Goal: Task Accomplishment & Management: Manage account settings

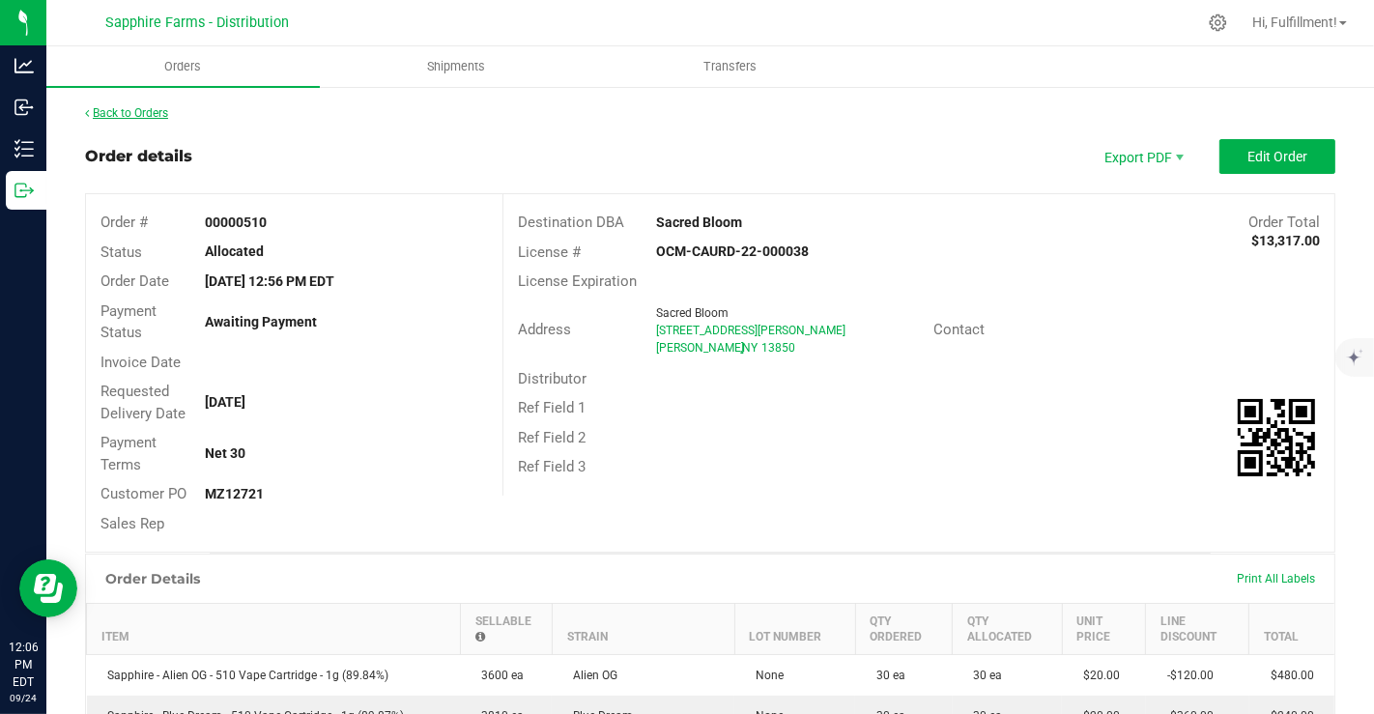
click at [152, 112] on link "Back to Orders" at bounding box center [126, 113] width 83 height 14
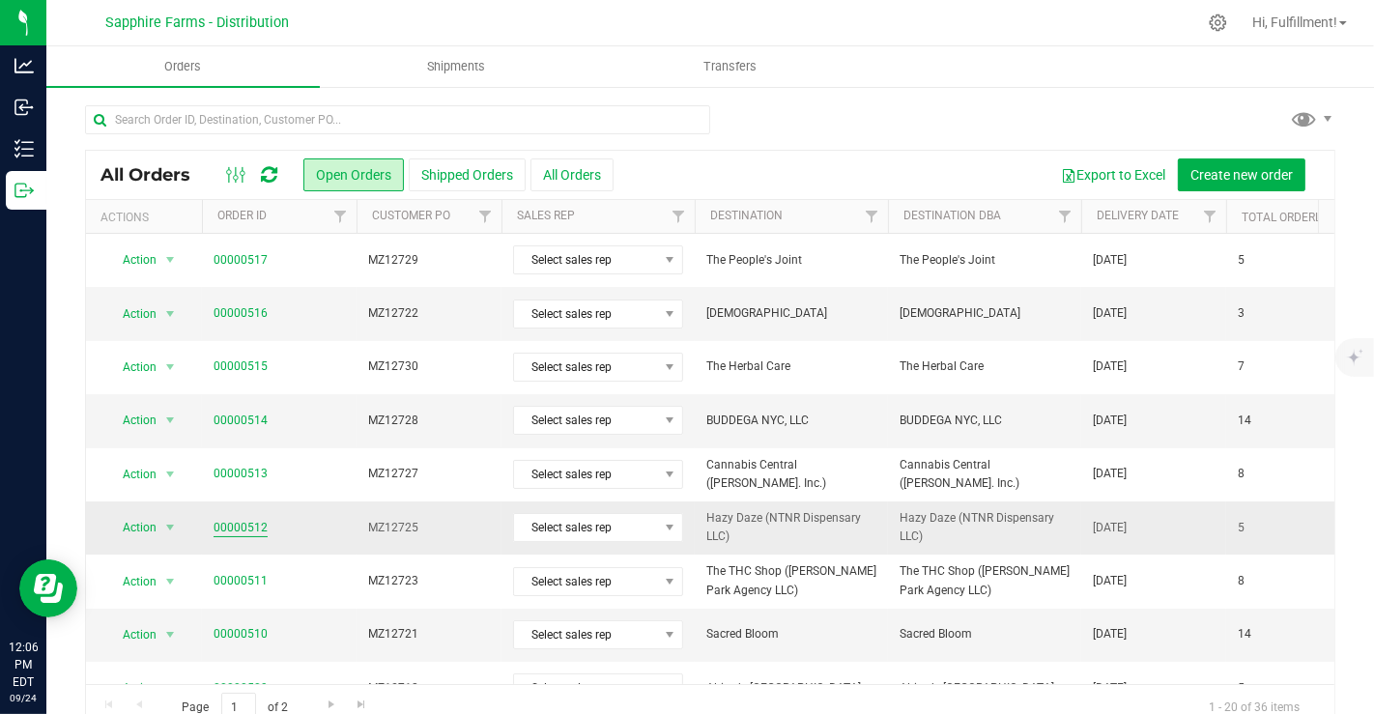
click at [253, 528] on link "00000512" at bounding box center [241, 528] width 54 height 18
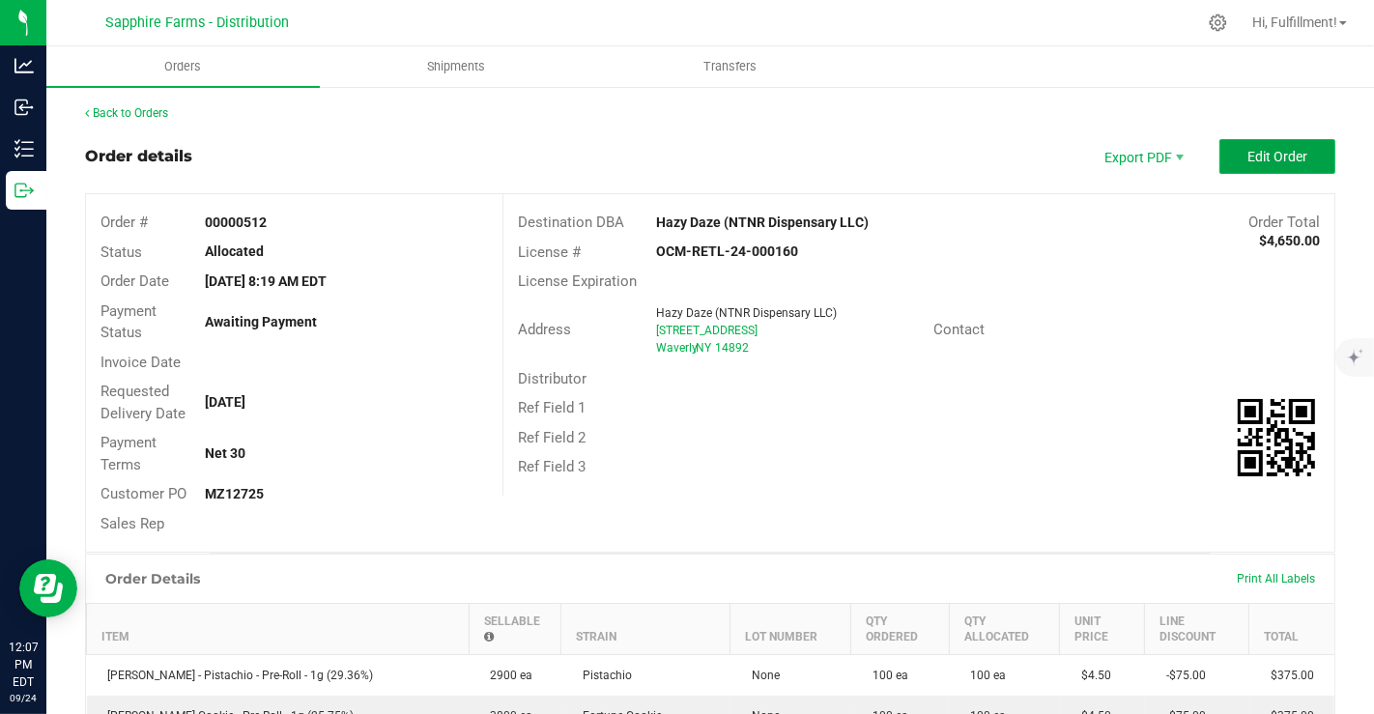
click at [1272, 144] on button "Edit Order" at bounding box center [1277, 156] width 116 height 35
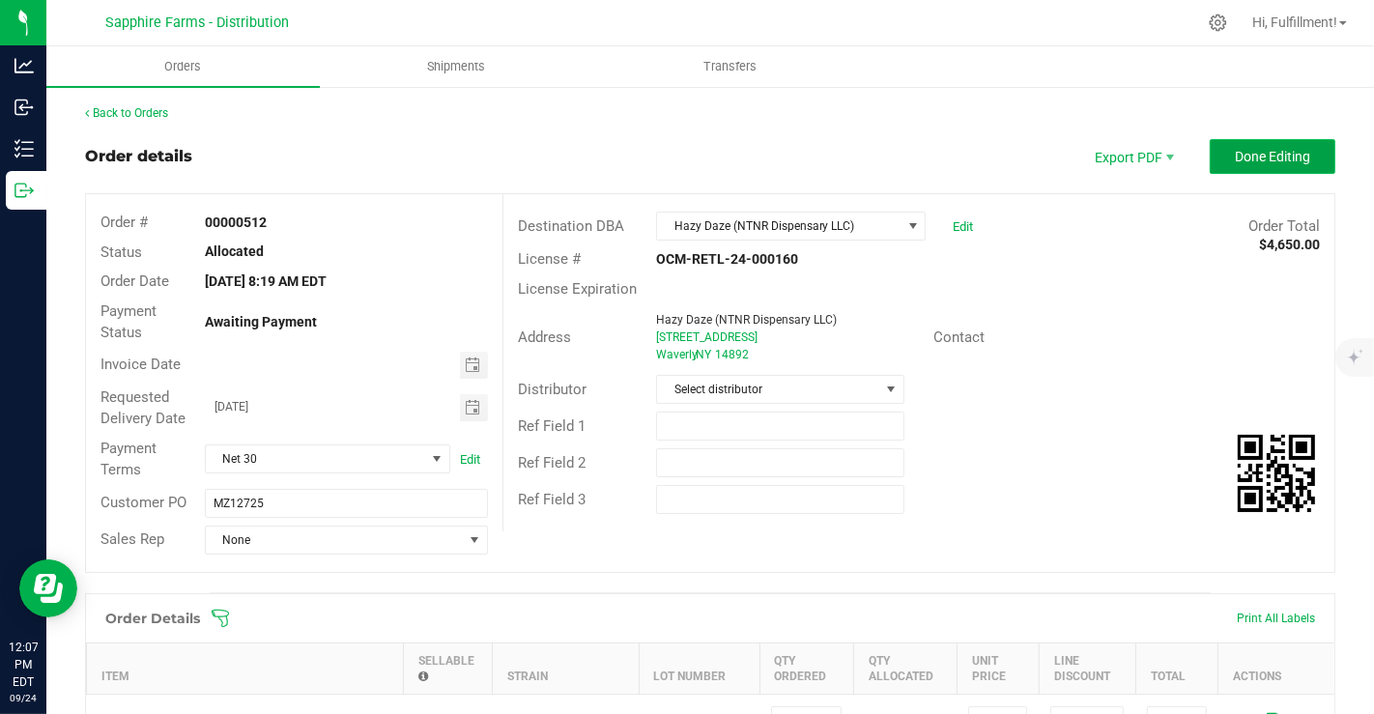
click at [1268, 162] on span "Done Editing" at bounding box center [1272, 156] width 75 height 15
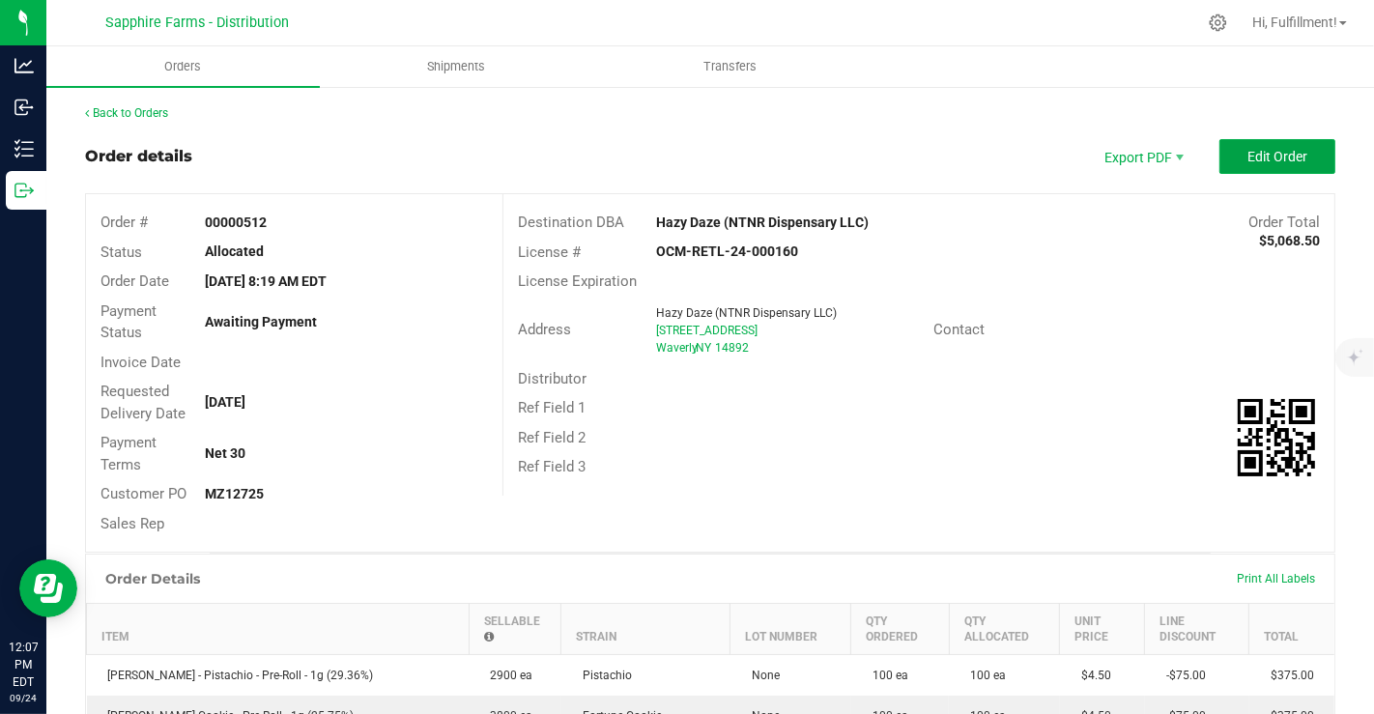
click at [1268, 162] on span "Edit Order" at bounding box center [1277, 156] width 60 height 15
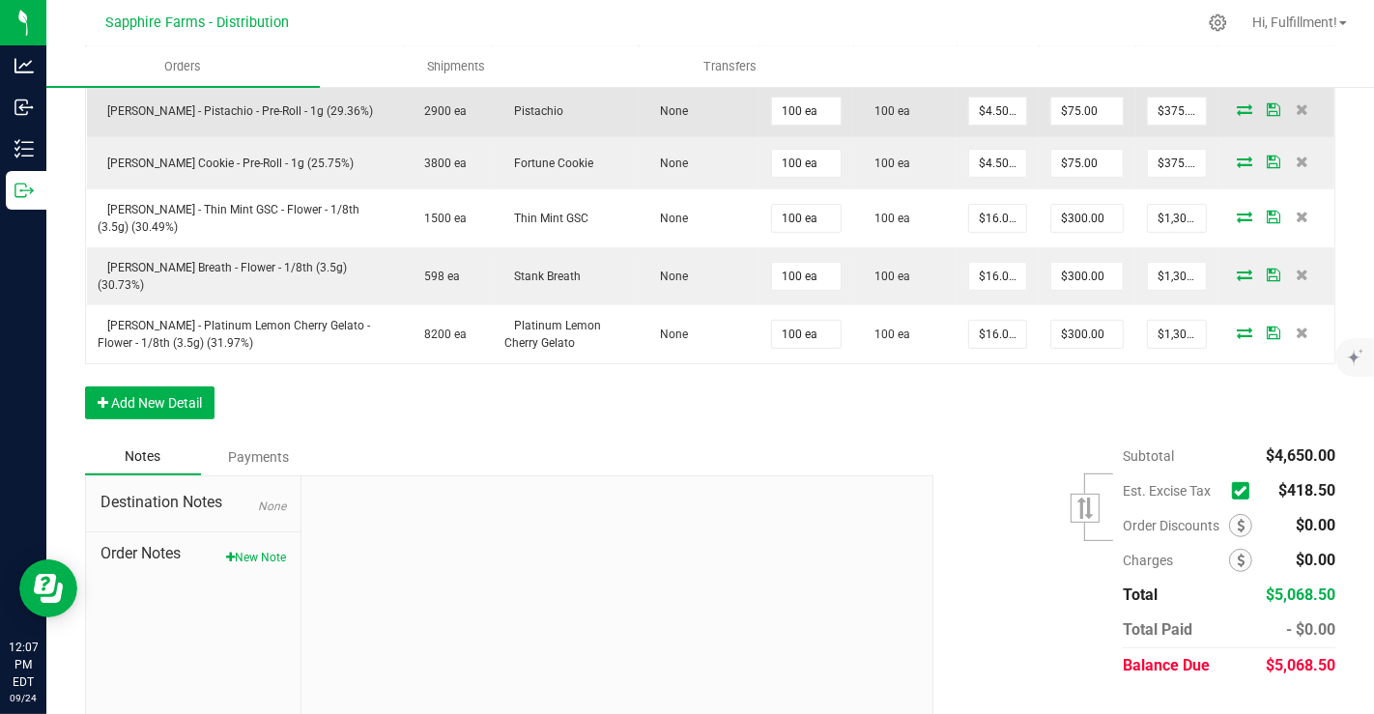
scroll to position [640, 0]
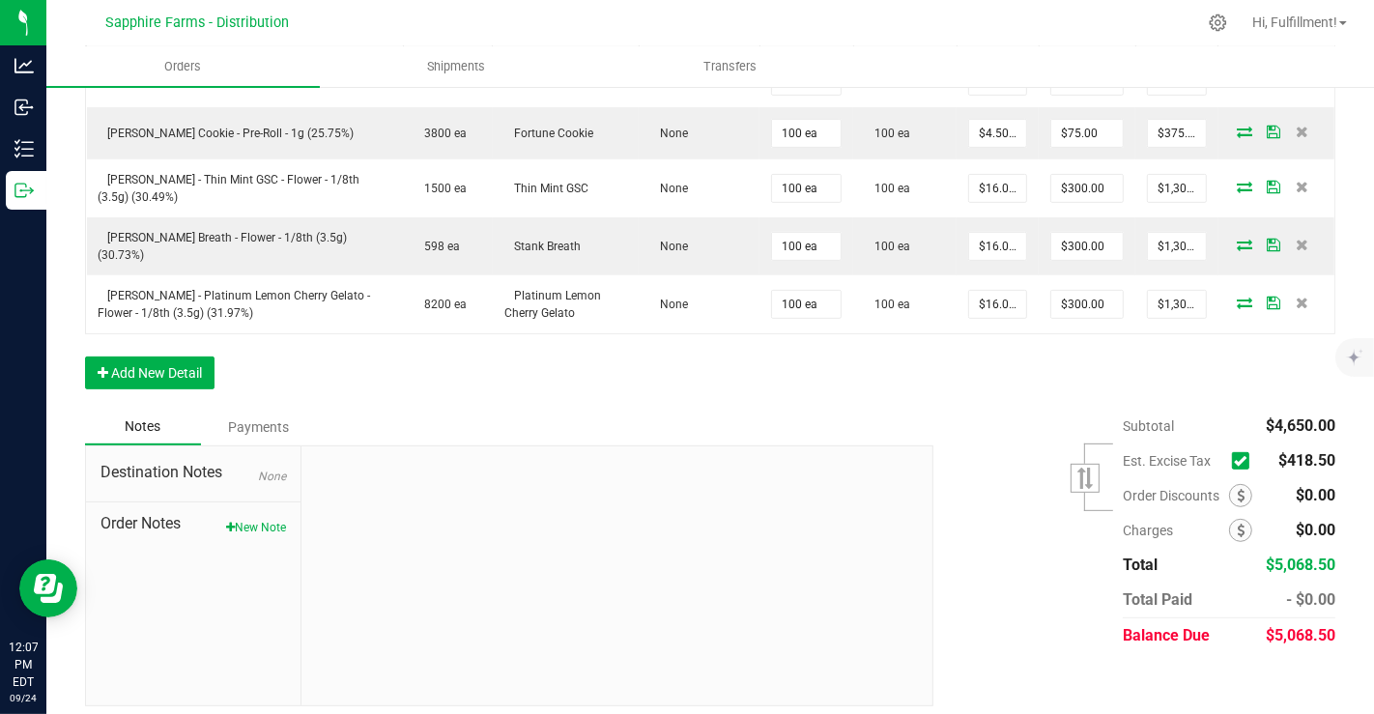
click at [1234, 461] on icon at bounding box center [1240, 461] width 13 height 0
click at [0, 0] on input "checkbox" at bounding box center [0, 0] width 0 height 0
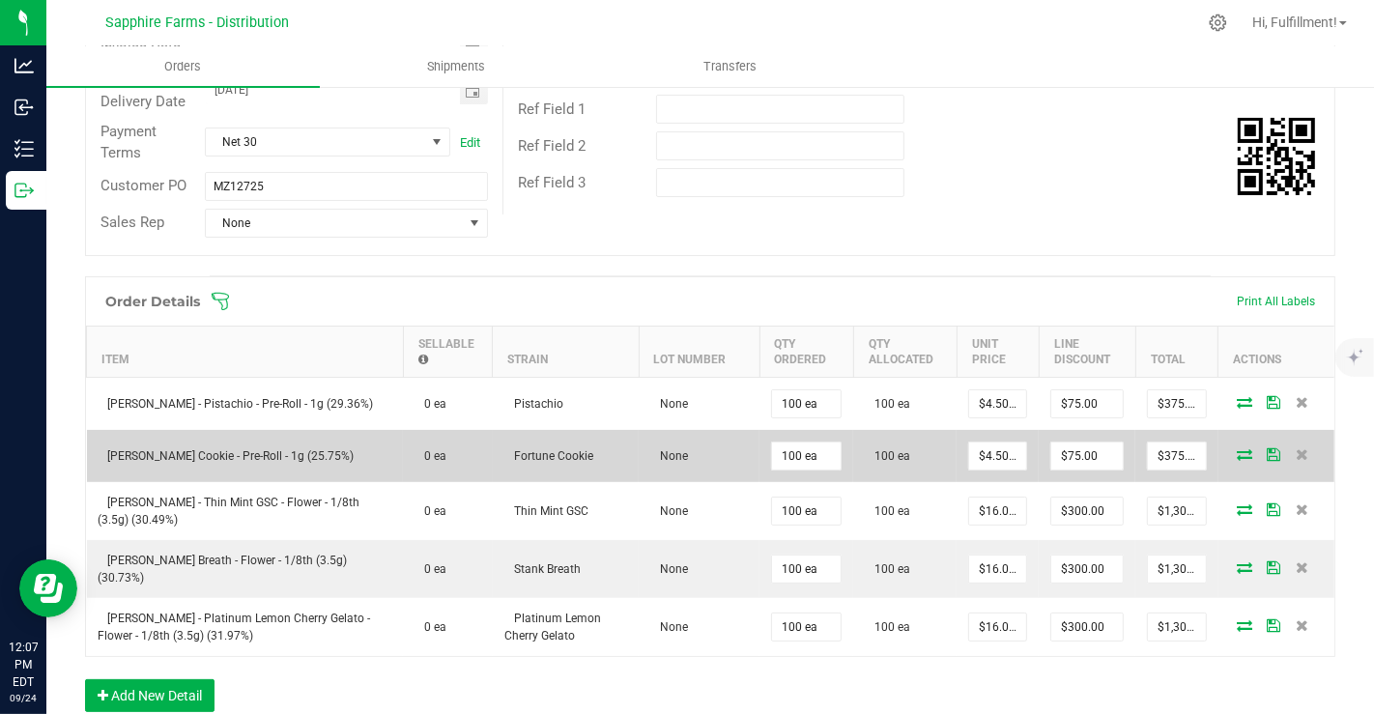
scroll to position [0, 0]
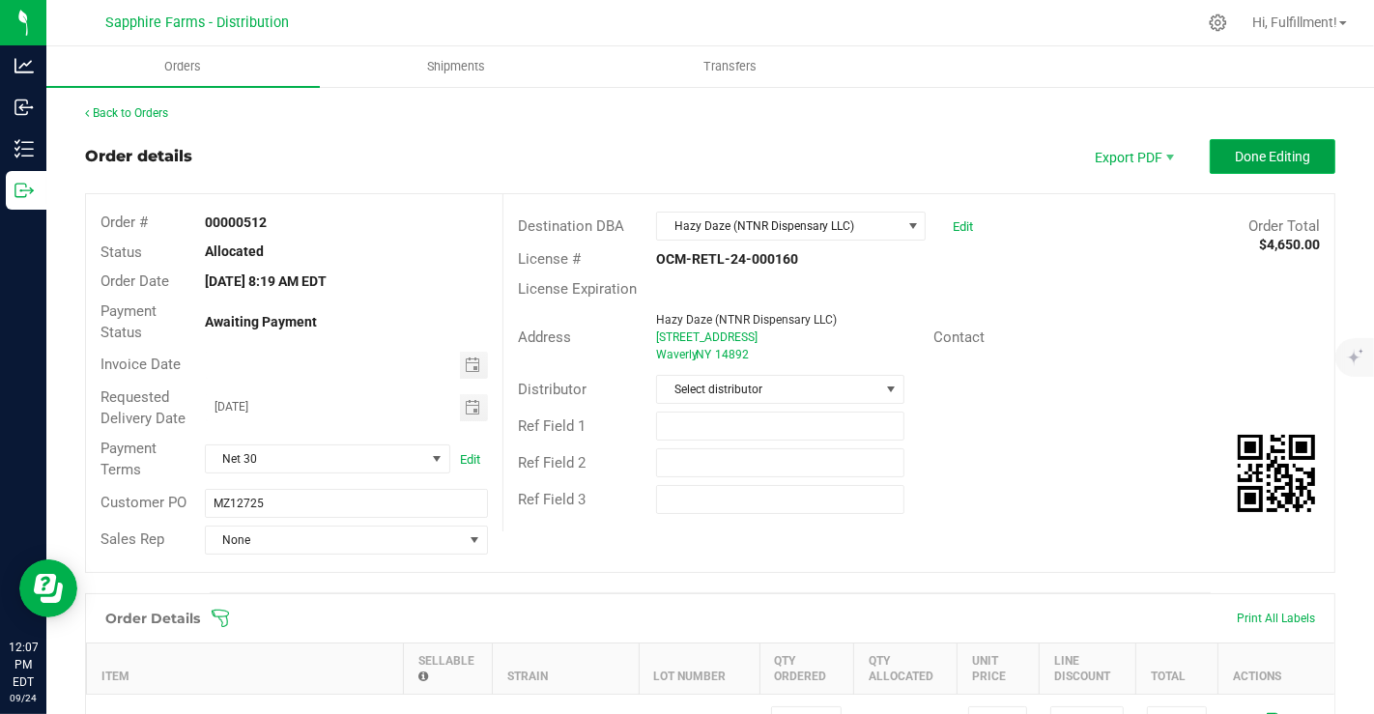
click at [1235, 156] on span "Done Editing" at bounding box center [1272, 156] width 75 height 15
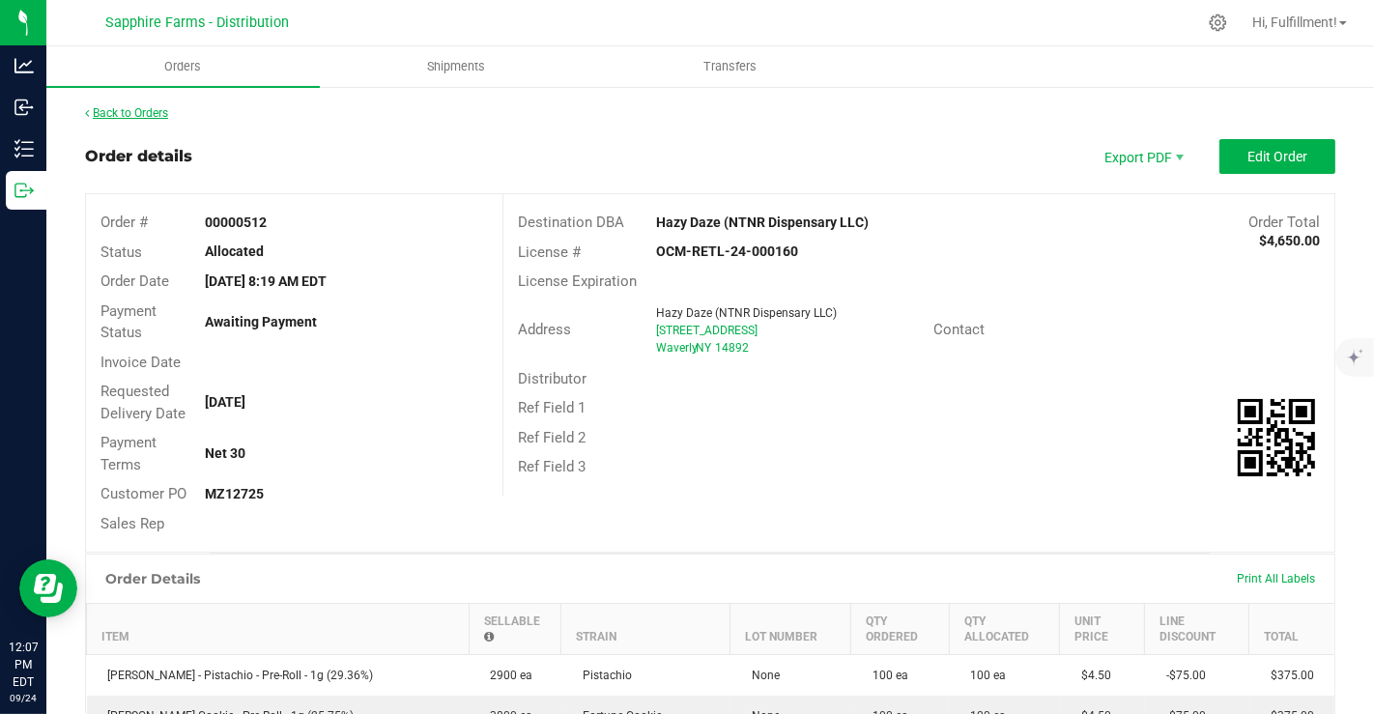
click at [158, 112] on link "Back to Orders" at bounding box center [126, 113] width 83 height 14
